Goal: Task Accomplishment & Management: Manage account settings

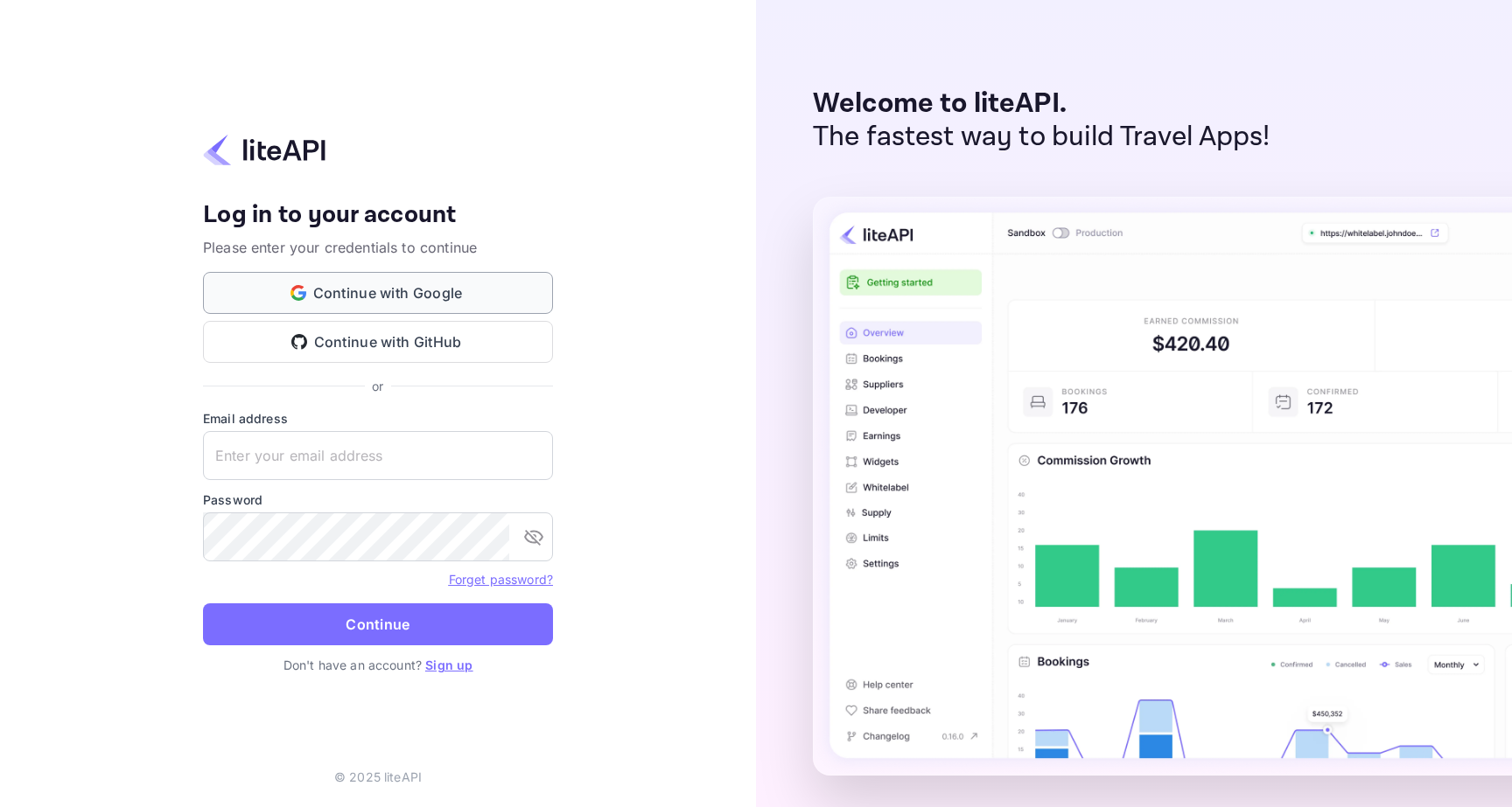
click at [405, 289] on button "Continue with Google" at bounding box center [378, 293] width 350 height 42
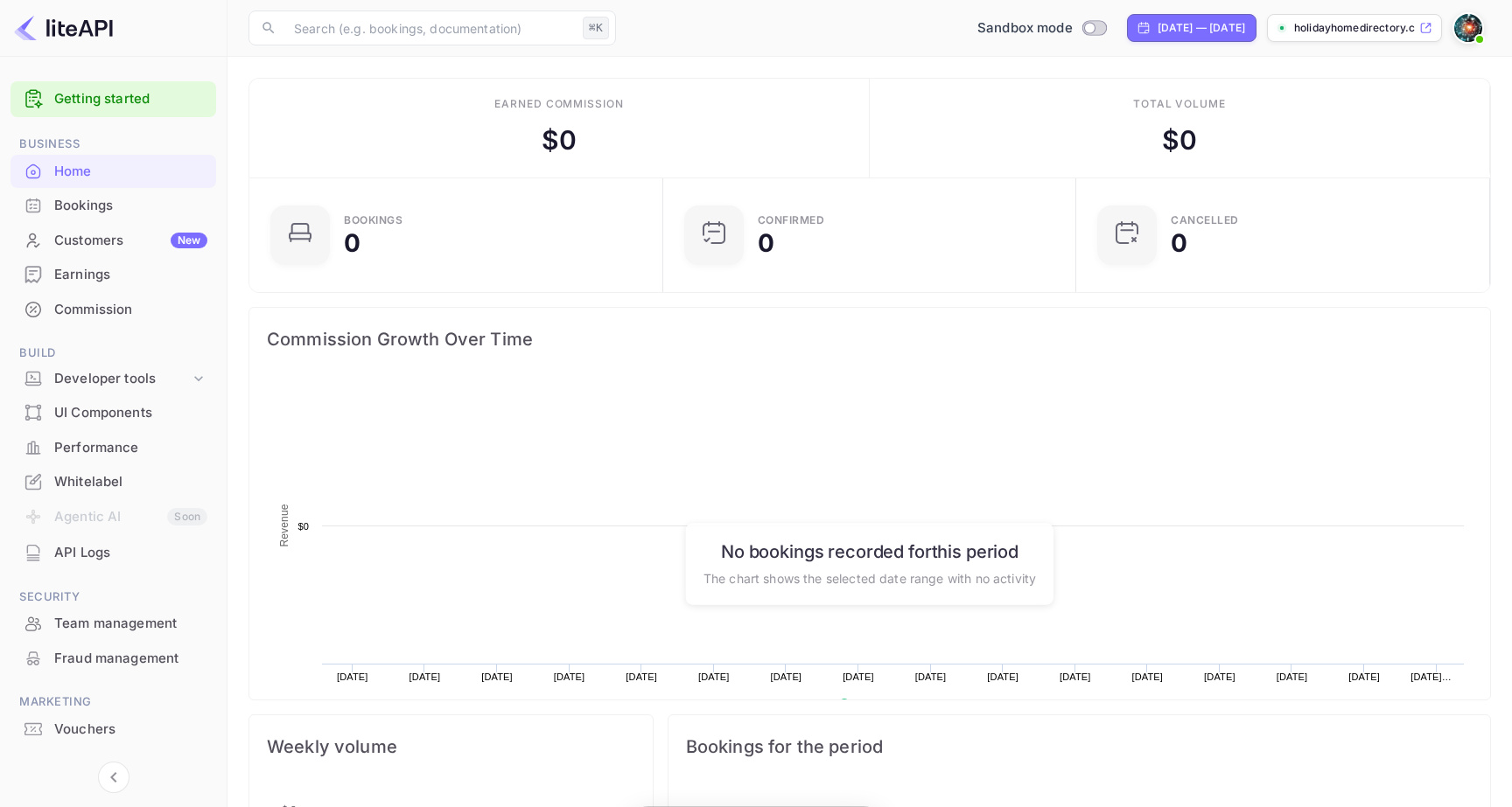
scroll to position [284, 404]
click at [86, 466] on div "Whitelabel" at bounding box center [114, 482] width 205 height 34
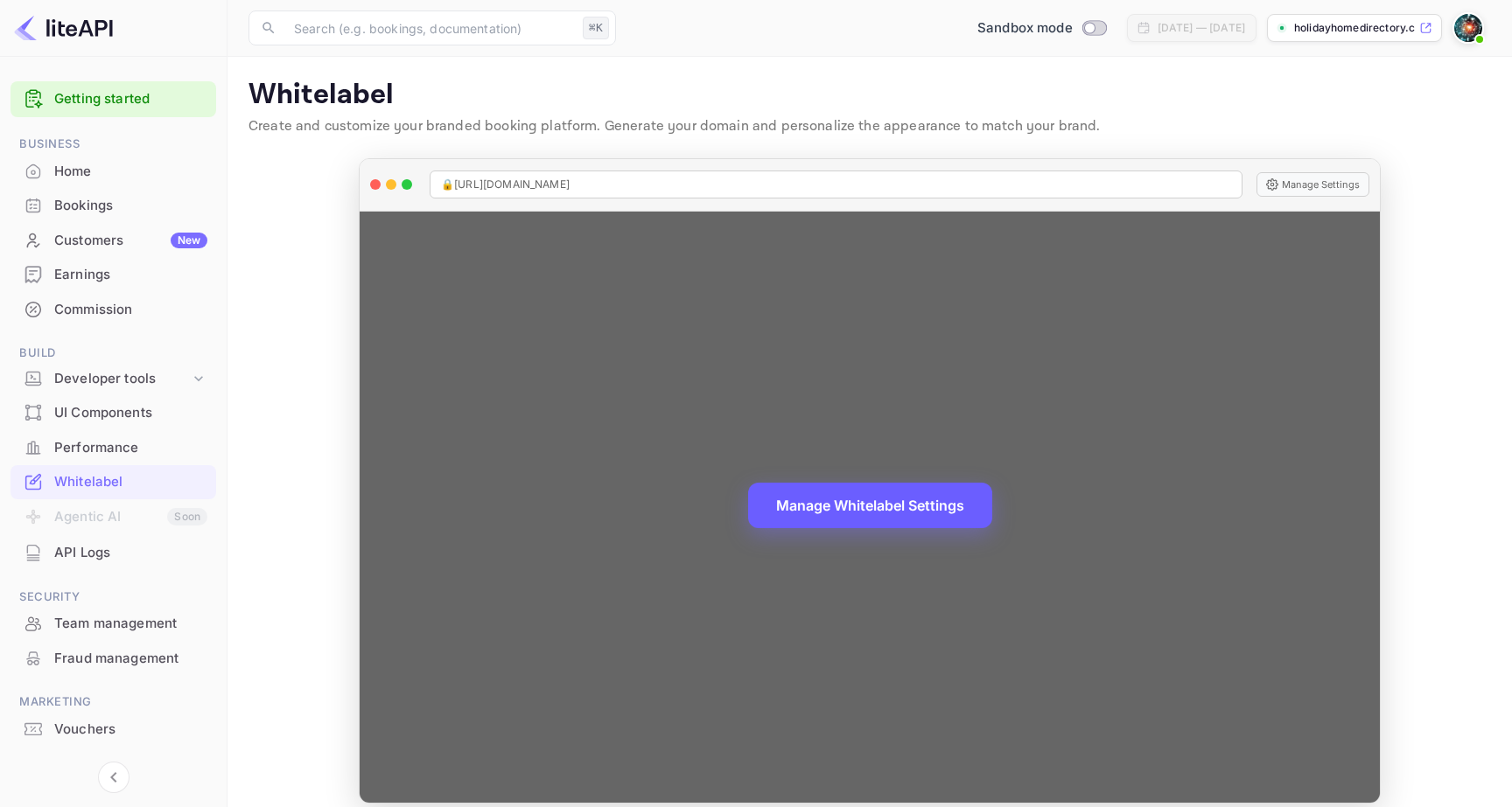
click at [829, 525] on button "Manage Whitelabel Settings" at bounding box center [870, 506] width 244 height 46
click at [401, 169] on div "🔒 [URL][DOMAIN_NAME] Manage Settings" at bounding box center [870, 185] width 1021 height 53
